Goal: Transaction & Acquisition: Book appointment/travel/reservation

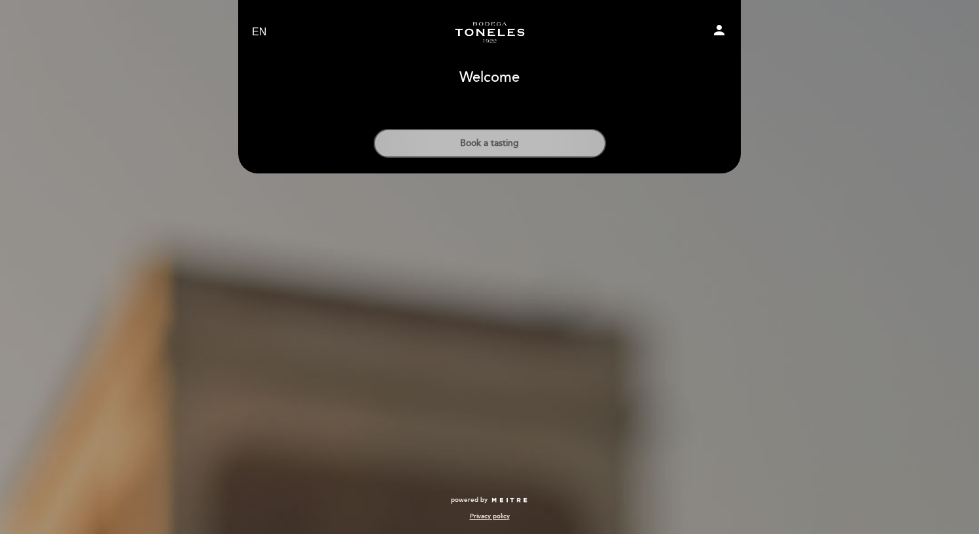
click at [498, 139] on button "Book a tasting" at bounding box center [490, 143] width 232 height 29
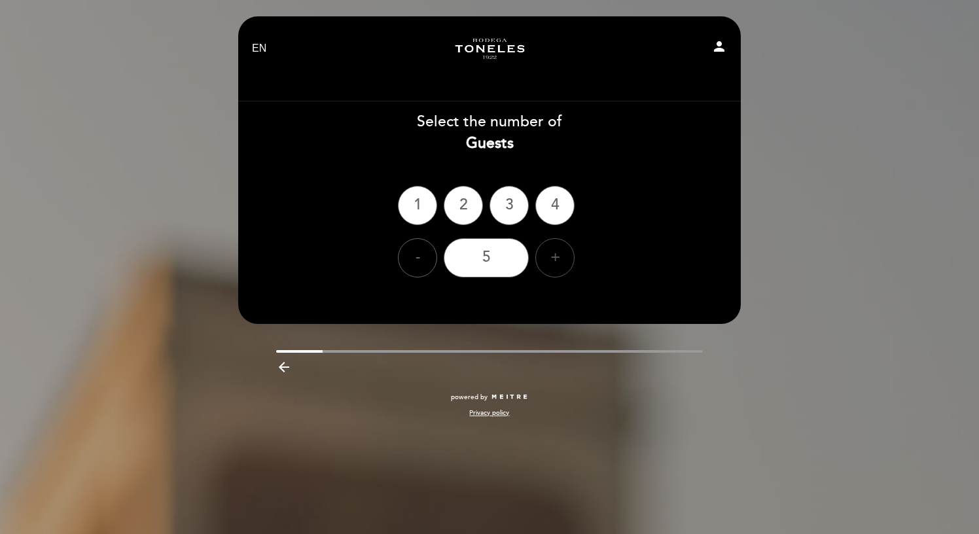
click at [565, 264] on div "+" at bounding box center [554, 257] width 39 height 39
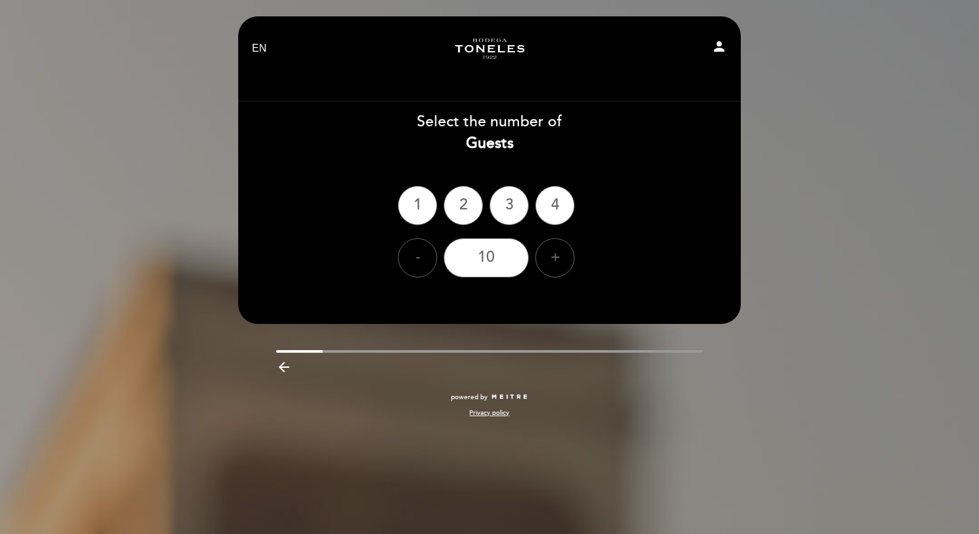
click at [533, 124] on div "Select the number of Guests" at bounding box center [489, 132] width 504 height 43
click at [499, 264] on div "10" at bounding box center [486, 257] width 85 height 39
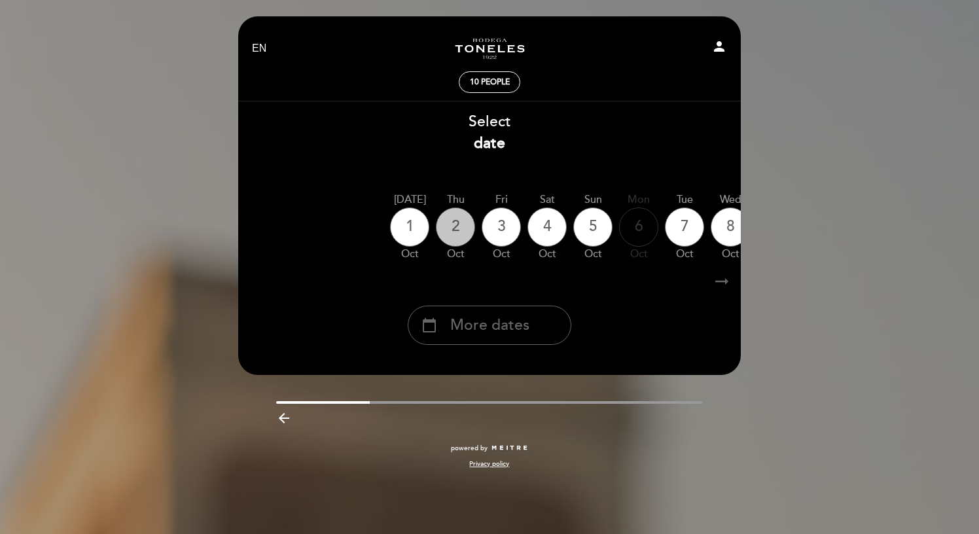
click at [462, 230] on div "2" at bounding box center [455, 226] width 39 height 39
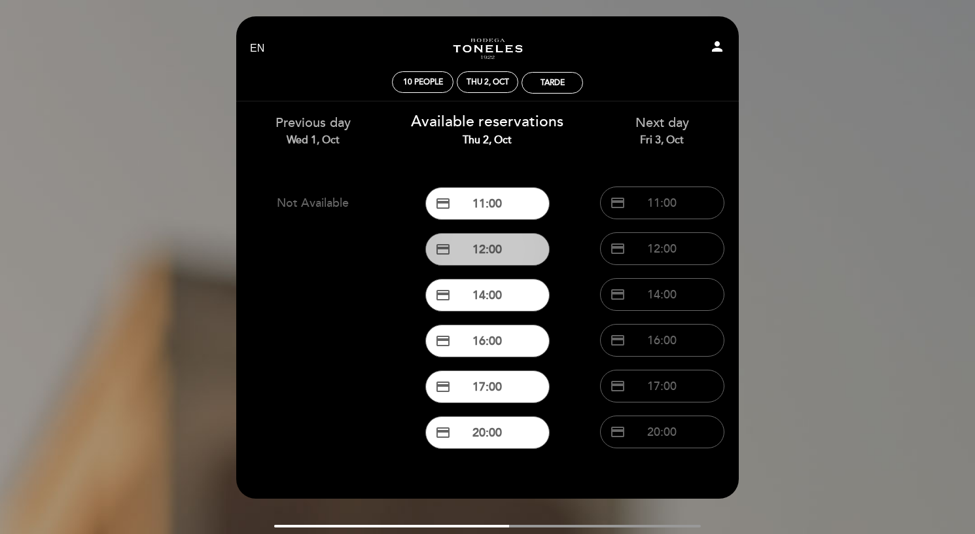
click at [489, 249] on button "credit_card 12:00" at bounding box center [487, 249] width 124 height 33
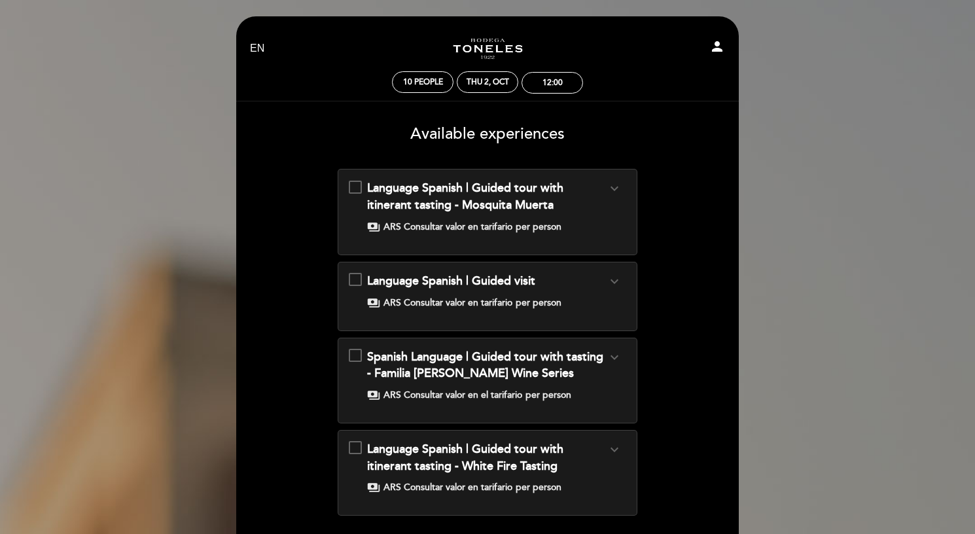
click at [615, 188] on icon "expand_more" at bounding box center [614, 189] width 16 height 16
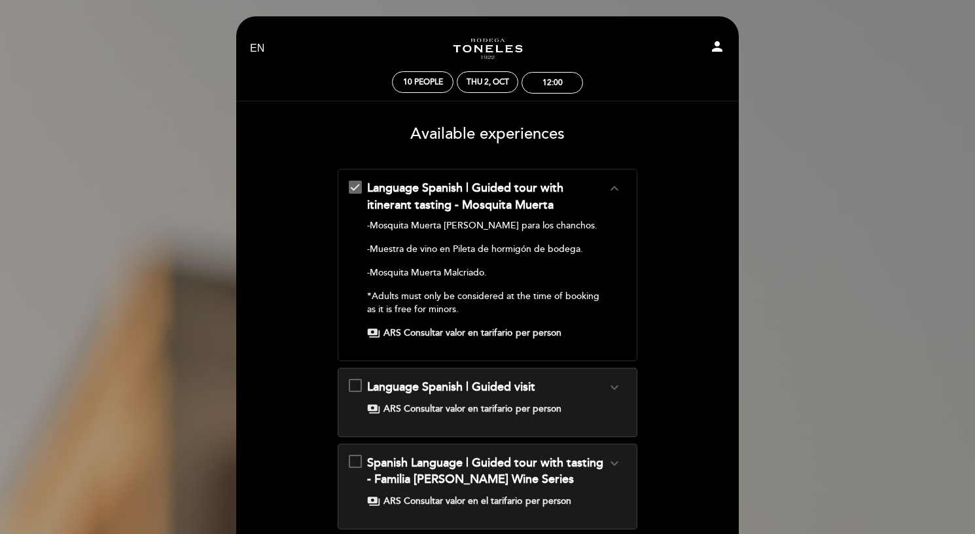
click at [615, 188] on icon "expand_less" at bounding box center [614, 189] width 16 height 16
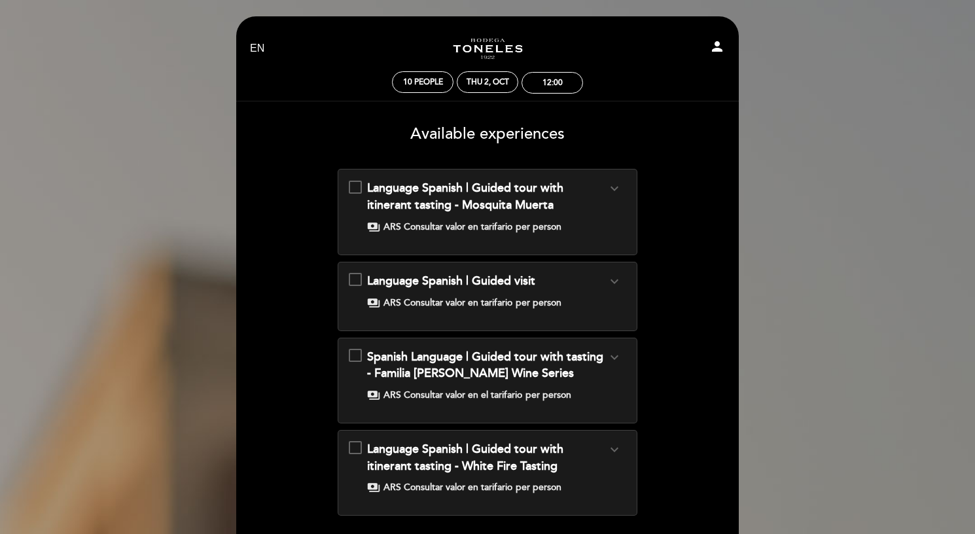
click at [611, 278] on icon "expand_more" at bounding box center [614, 281] width 16 height 16
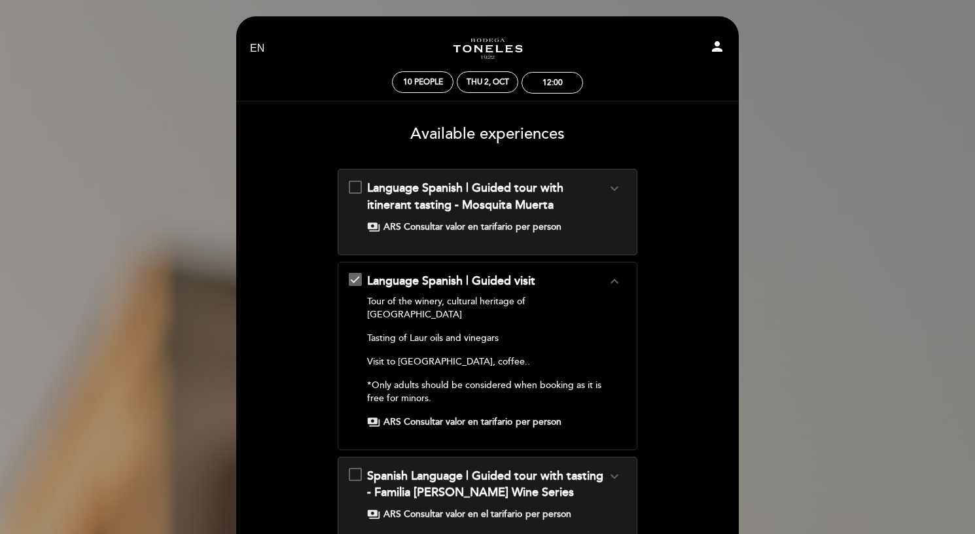
click at [611, 278] on icon "expand_less" at bounding box center [614, 281] width 16 height 16
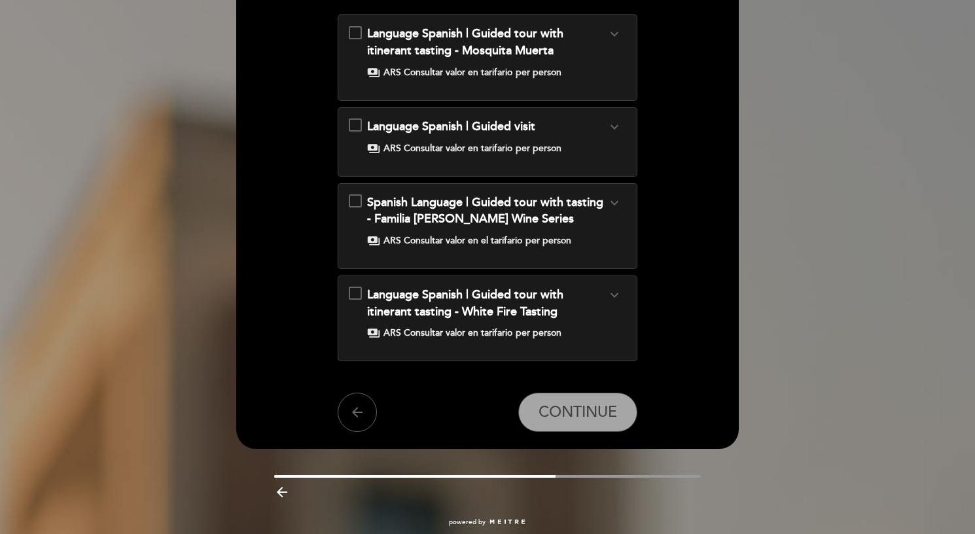
scroll to position [156, 0]
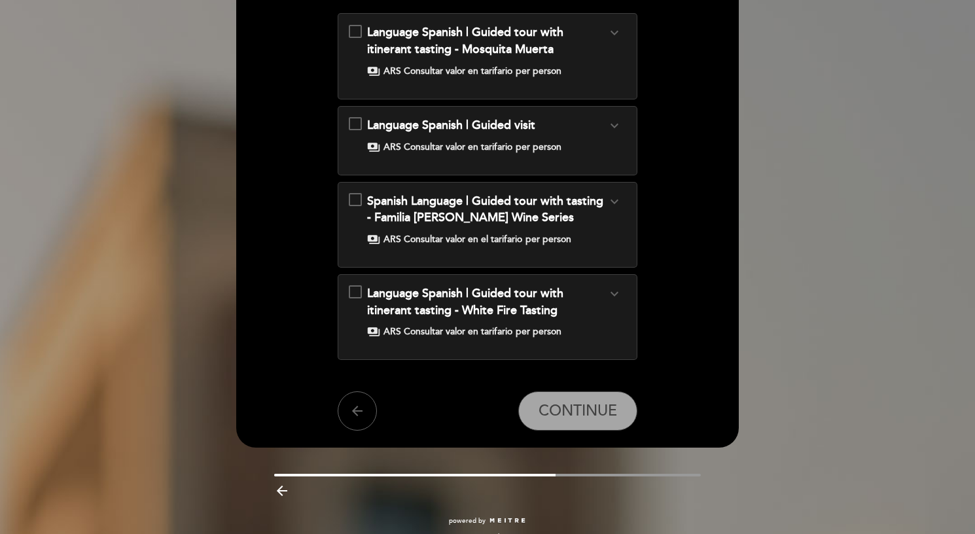
click at [601, 292] on div "Language Spanish | Guided tour with itinerant tasting - White Fire Tasting expa…" at bounding box center [487, 301] width 240 height 33
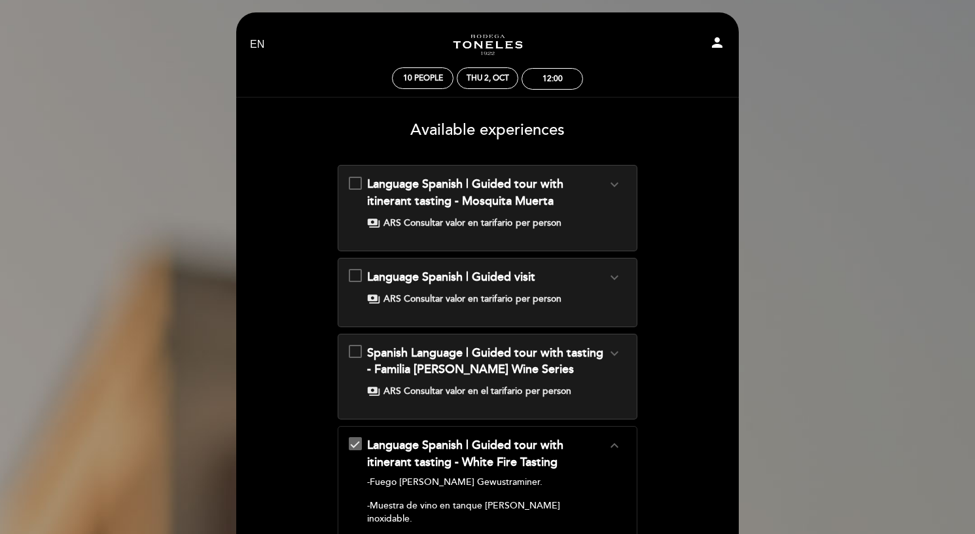
scroll to position [0, 0]
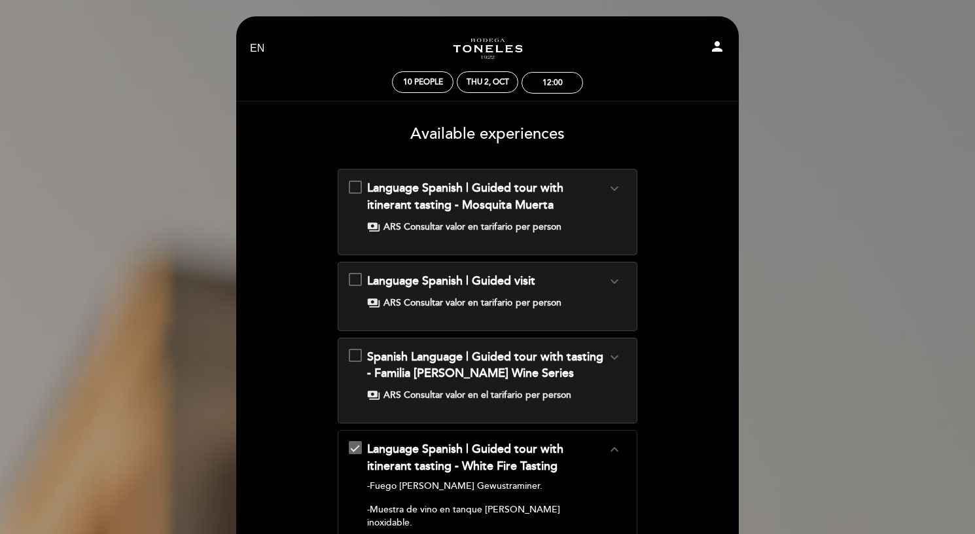
click at [619, 187] on icon "expand_more" at bounding box center [614, 189] width 16 height 16
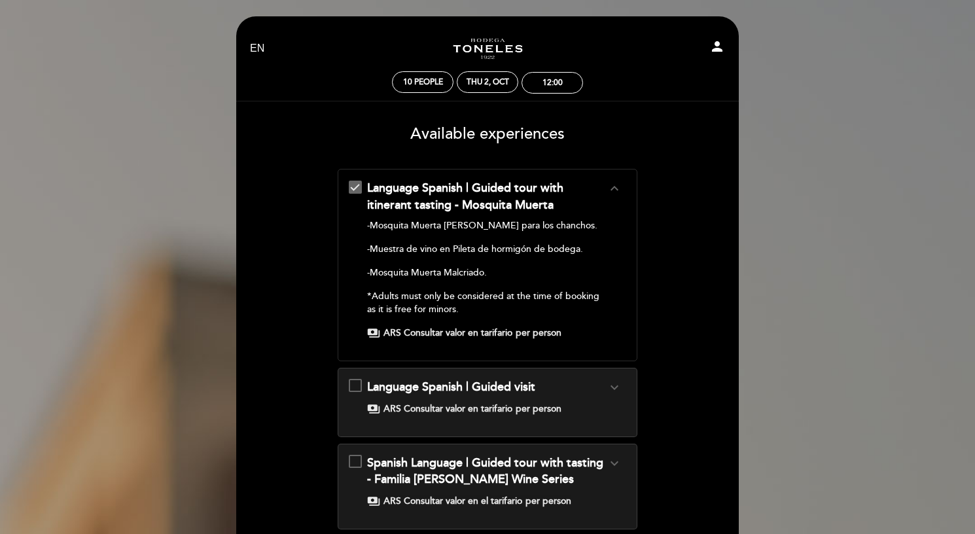
click at [619, 187] on icon "expand_less" at bounding box center [614, 189] width 16 height 16
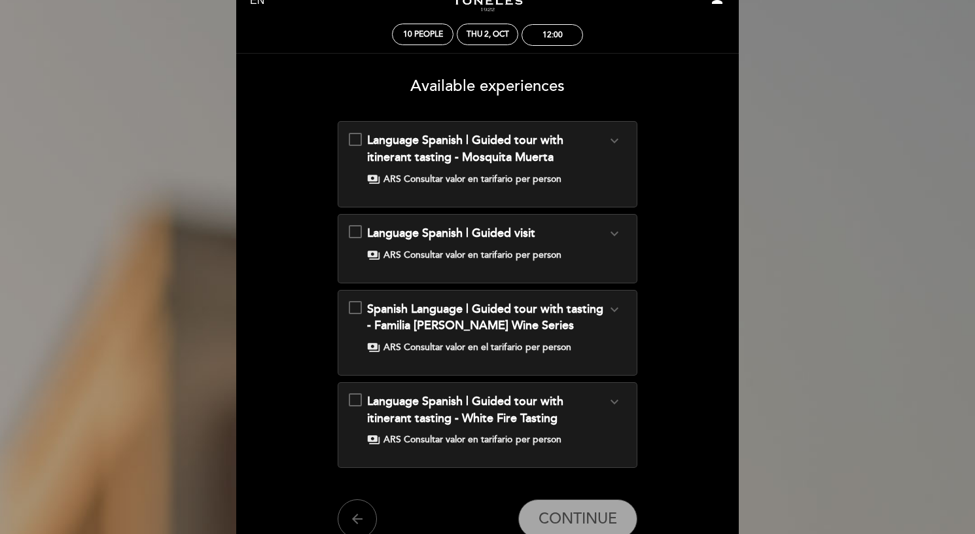
scroll to position [73, 0]
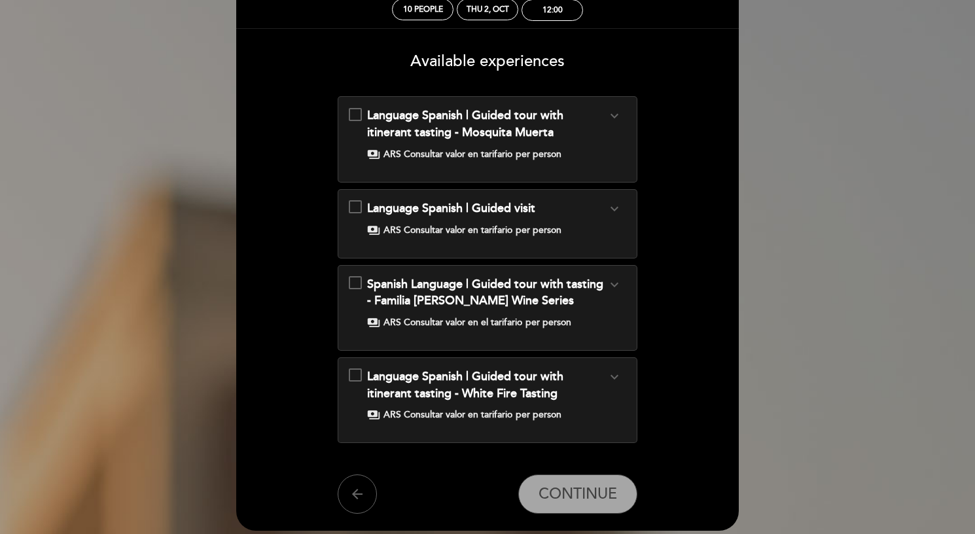
click at [612, 285] on icon "expand_more" at bounding box center [614, 285] width 16 height 16
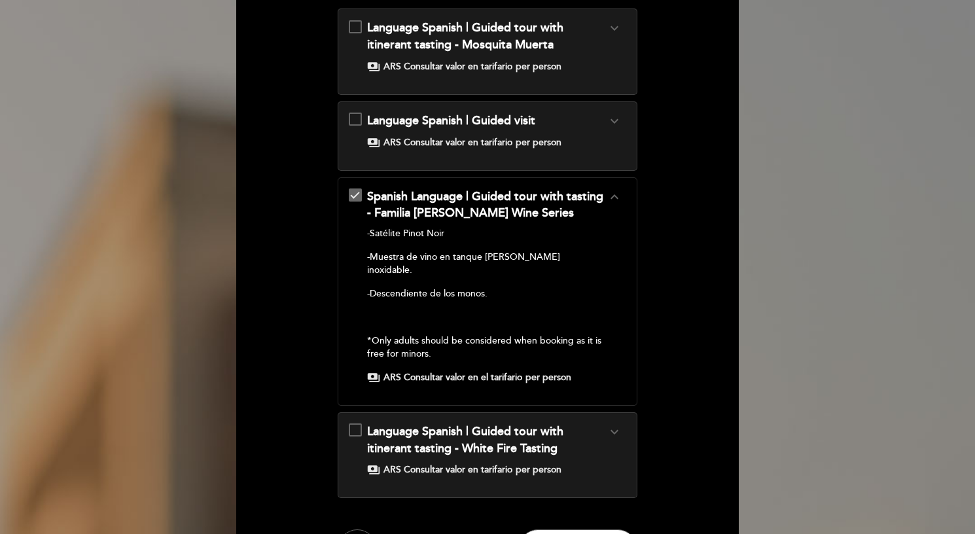
scroll to position [160, 0]
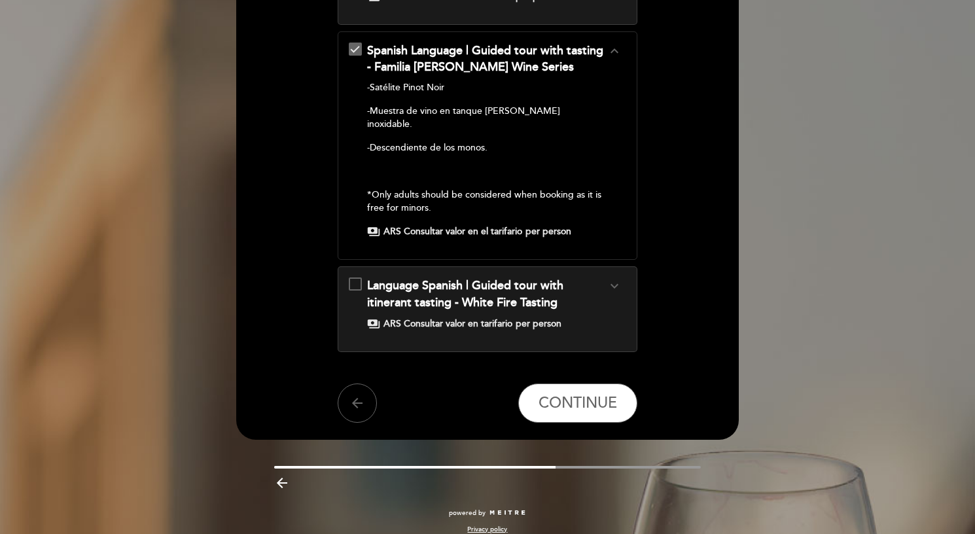
click at [477, 302] on div "Language Spanish | Guided tour with itinerant tasting - White Fire Tasting expa…" at bounding box center [488, 303] width 278 height 53
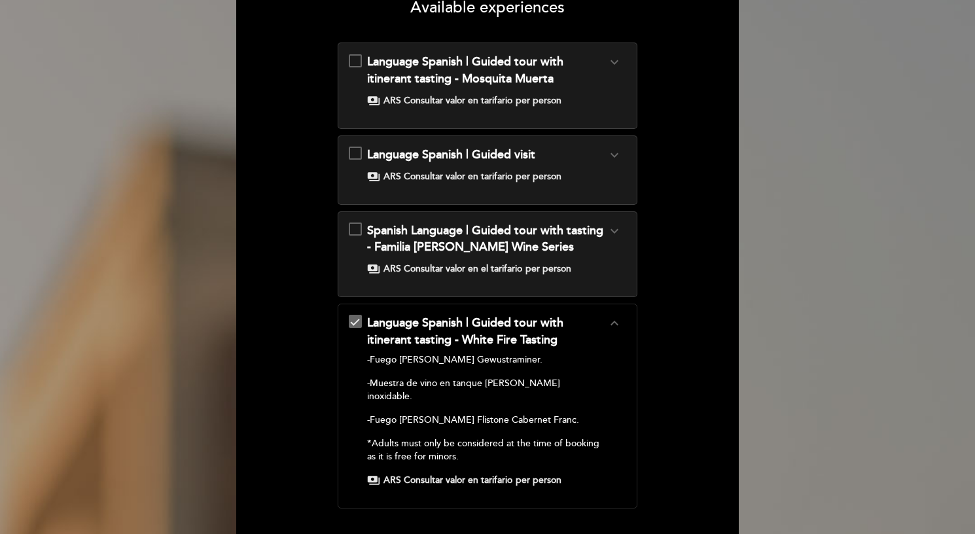
scroll to position [283, 0]
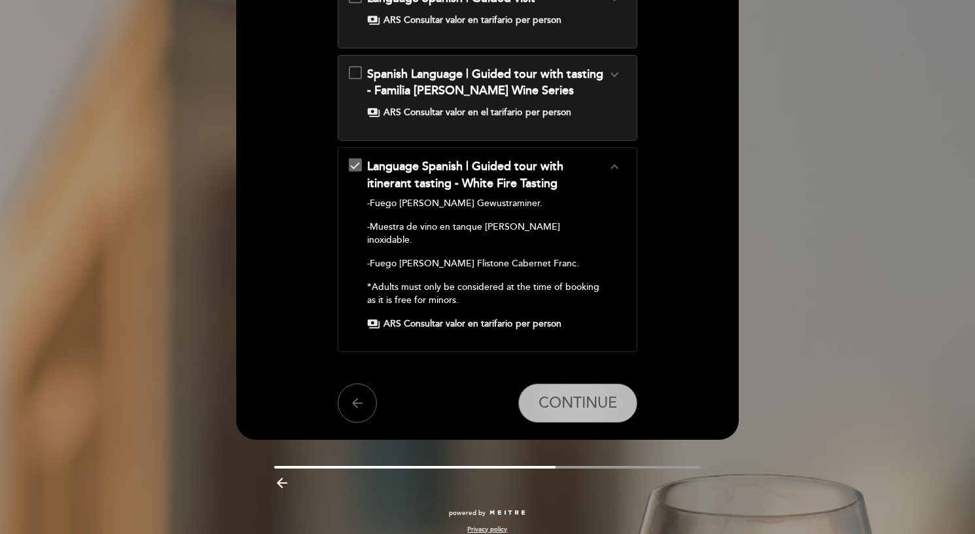
click at [602, 395] on span "CONTINUE" at bounding box center [577, 404] width 79 height 18
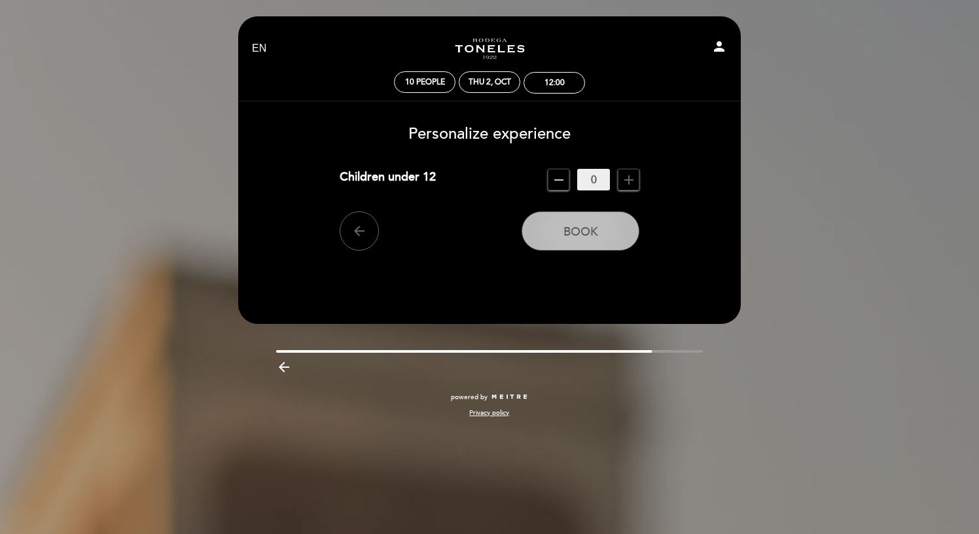
click at [592, 239] on button "Book" at bounding box center [580, 230] width 118 height 39
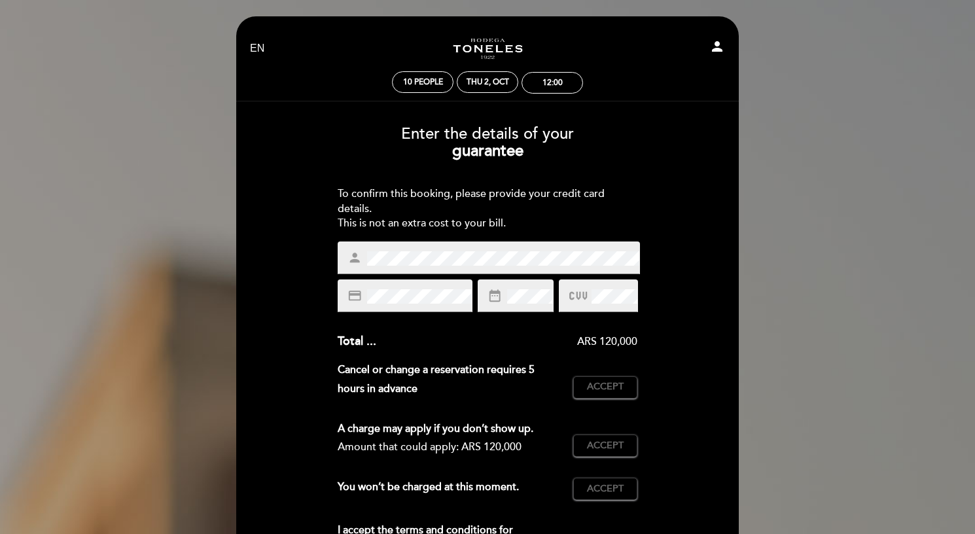
click at [849, 96] on div "EN ES PT Turismo Bodega Los Toneles person 10 people Thu 2, Oct 12:00 Welcome W…" at bounding box center [487, 376] width 975 height 753
